Goal: Information Seeking & Learning: Learn about a topic

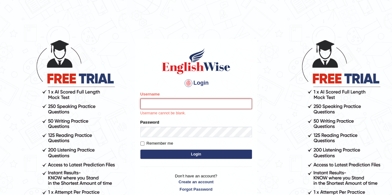
type input "kumar_parramatta"
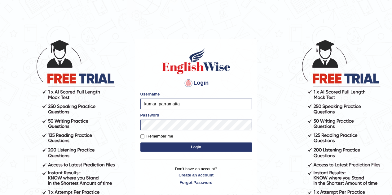
click at [186, 144] on button "Login" at bounding box center [195, 147] width 111 height 9
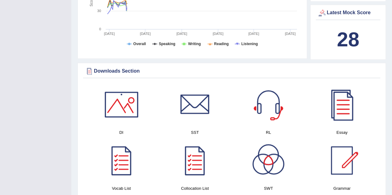
scroll to position [305, 0]
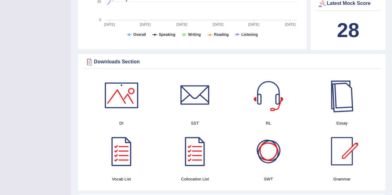
click at [343, 90] on div at bounding box center [341, 95] width 43 height 43
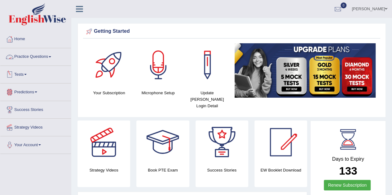
click at [47, 55] on link "Practice Questions" at bounding box center [35, 55] width 71 height 15
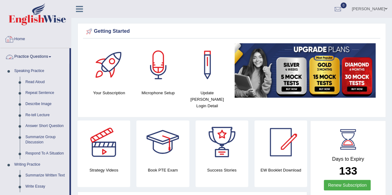
click at [24, 41] on link "Home" at bounding box center [35, 38] width 71 height 15
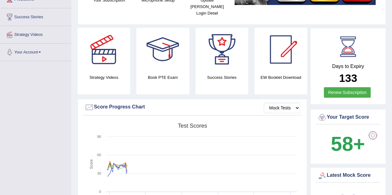
scroll to position [93, 0]
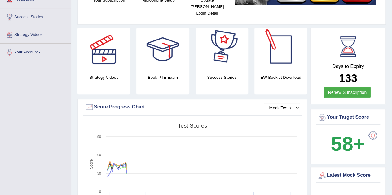
click at [276, 60] on div at bounding box center [280, 49] width 43 height 43
